Goal: Information Seeking & Learning: Compare options

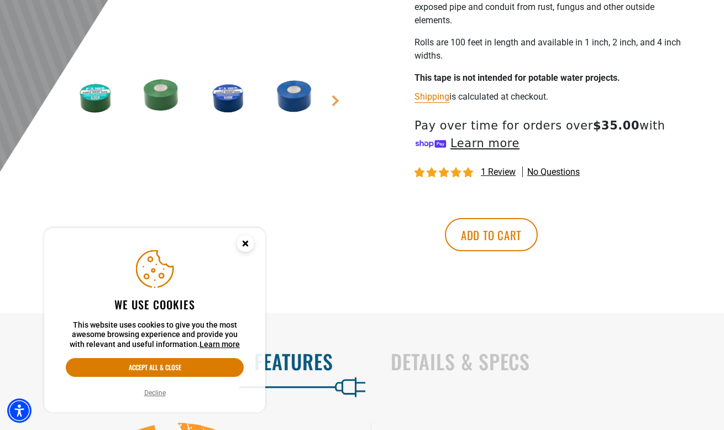
scroll to position [363, 0]
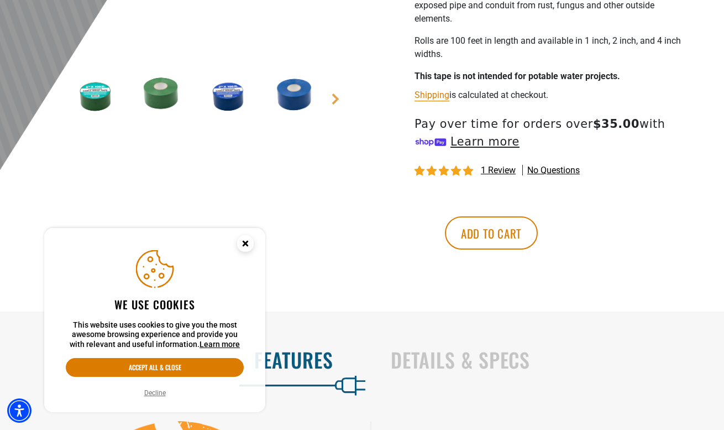
click at [160, 389] on button "Decline" at bounding box center [155, 392] width 28 height 11
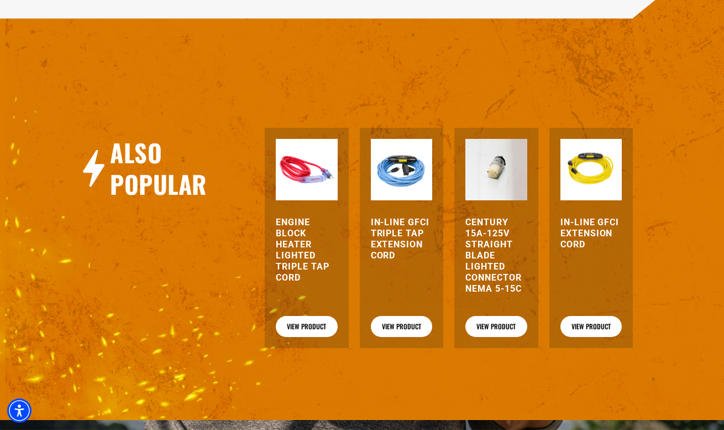
scroll to position [1118, 0]
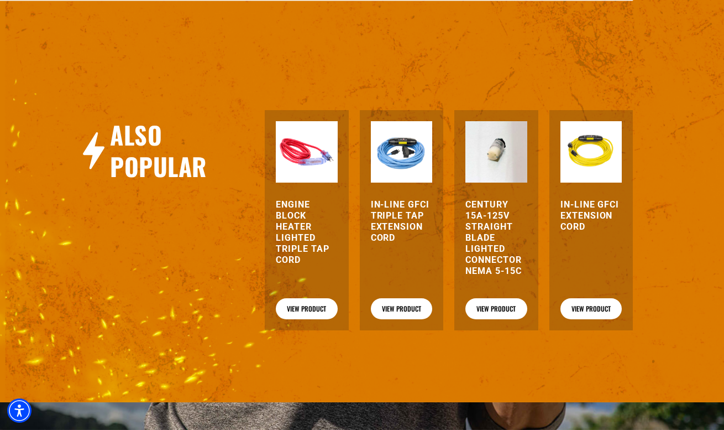
click at [405, 231] on h3 "In-Line GFCI Triple Tap Extension Cord" at bounding box center [402, 221] width 62 height 44
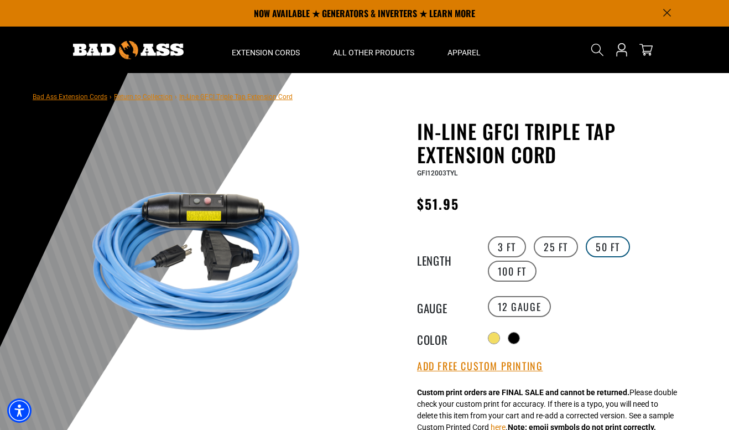
click at [602, 241] on label "50 FT" at bounding box center [608, 246] width 44 height 21
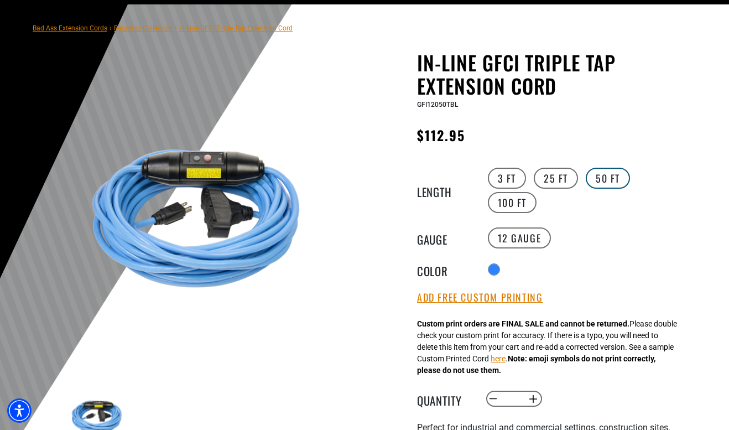
scroll to position [74, 0]
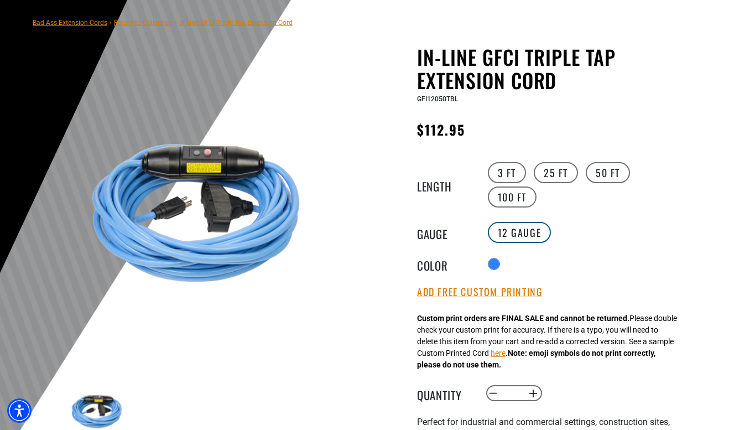
click at [536, 228] on label "12 Gauge" at bounding box center [520, 232] width 64 height 21
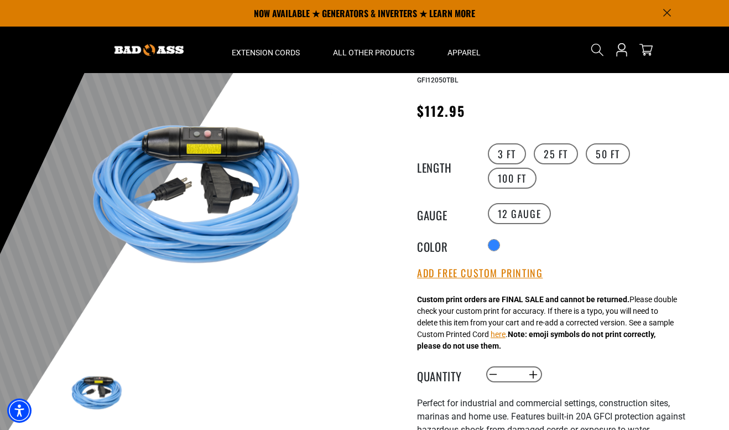
scroll to position [0, 0]
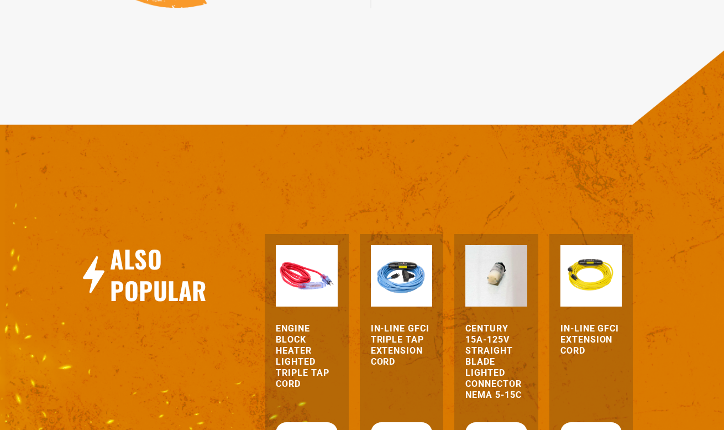
scroll to position [1118, 0]
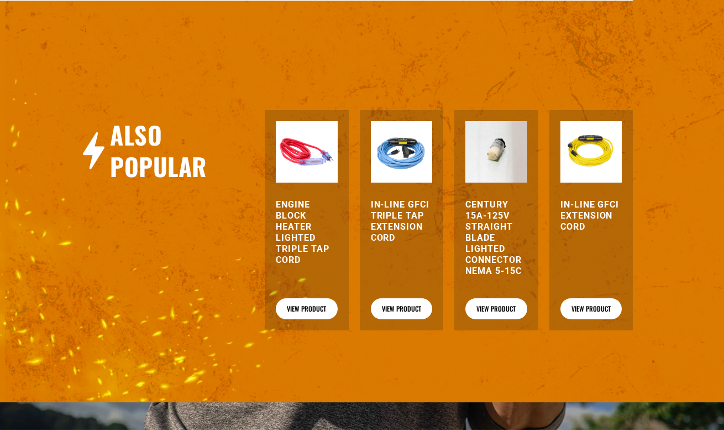
click at [499, 292] on div "Century 15A-125V Straight Blade Lighted Connector NEMA 5-15C" at bounding box center [497, 245] width 62 height 93
click at [500, 277] on h3 "Century 15A-125V Straight Blade Lighted Connector NEMA 5-15C" at bounding box center [497, 237] width 62 height 77
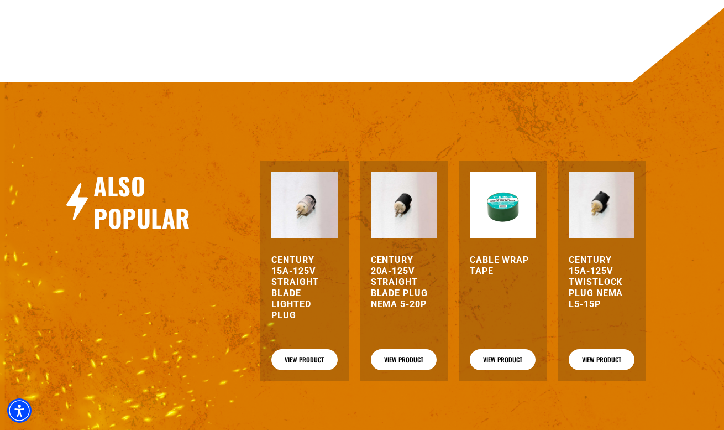
scroll to position [561, 0]
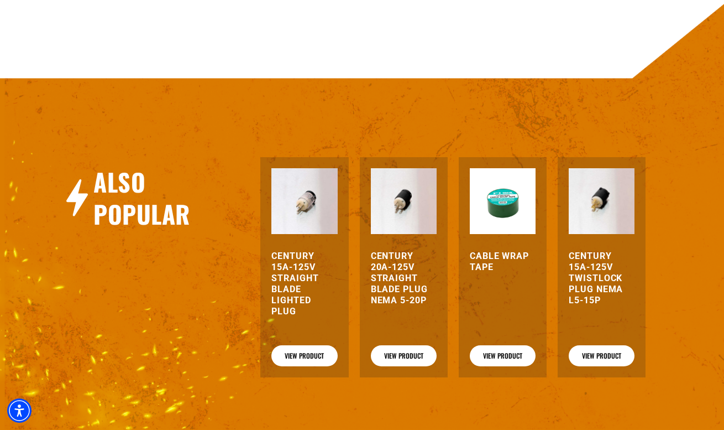
click at [297, 281] on h3 "Century 15A-125V Straight Blade Lighted Plug" at bounding box center [305, 284] width 66 height 66
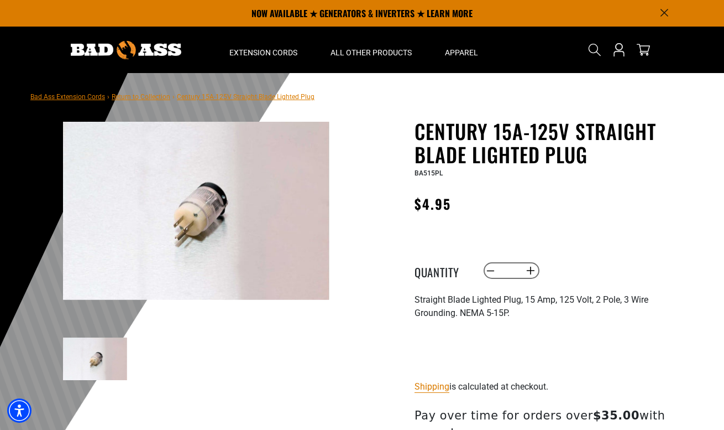
click at [257, 276] on img at bounding box center [196, 211] width 267 height 178
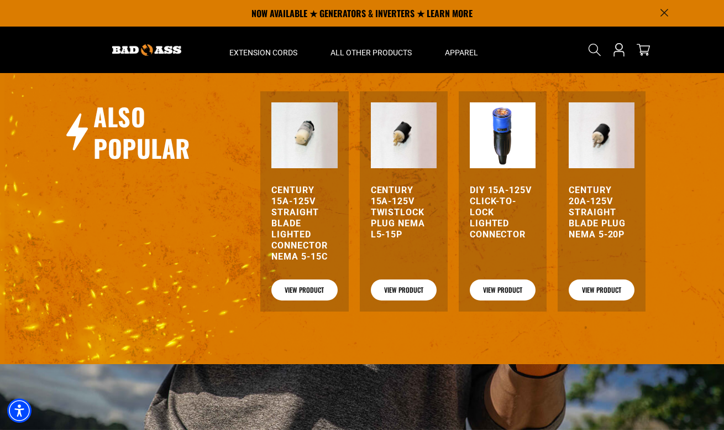
scroll to position [596, 0]
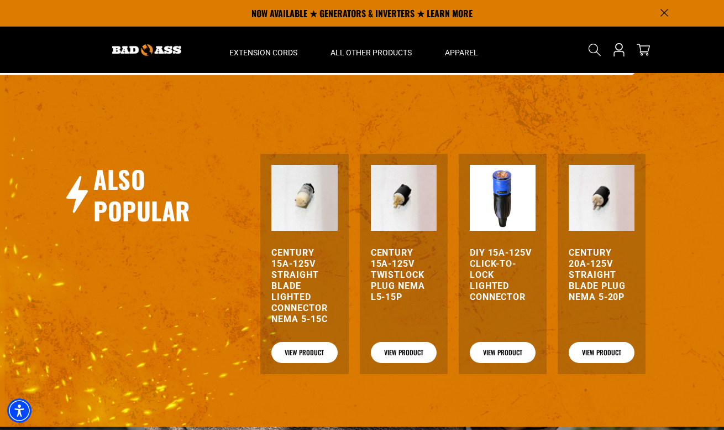
click at [513, 216] on img at bounding box center [503, 198] width 66 height 66
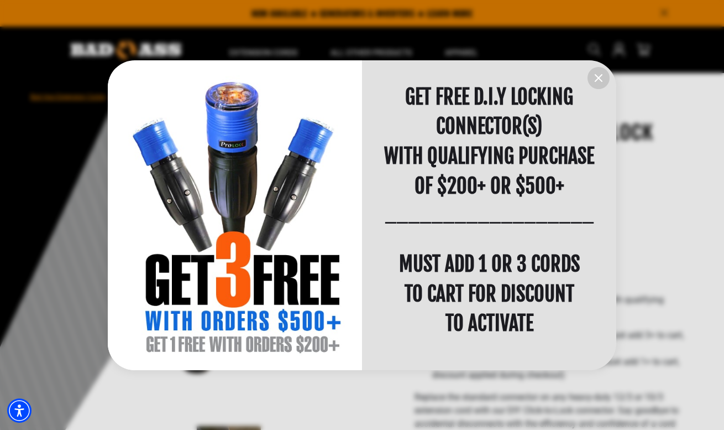
click at [600, 75] on icon "information" at bounding box center [598, 77] width 13 height 13
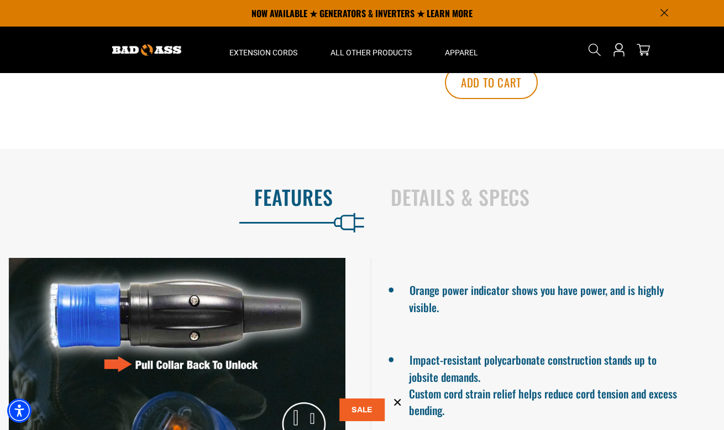
scroll to position [738, 0]
